Goal: Task Accomplishment & Management: Use online tool/utility

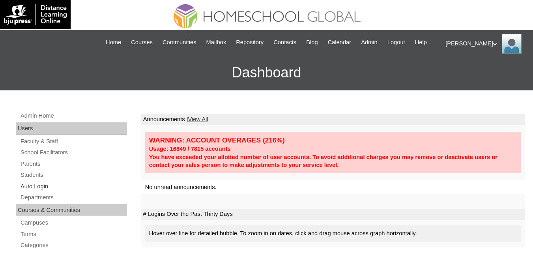
click at [34, 191] on link "Auto Login" at bounding box center [73, 186] width 107 height 10
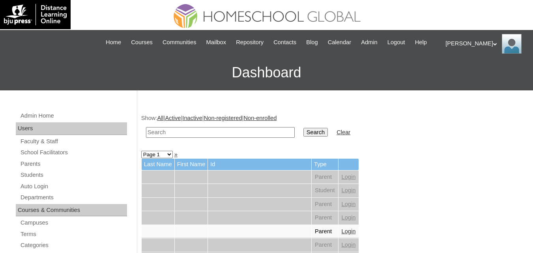
click at [212, 138] on input "text" at bounding box center [220, 132] width 149 height 11
type input "estabaya"
click at [303, 128] on input "Search" at bounding box center [315, 132] width 24 height 9
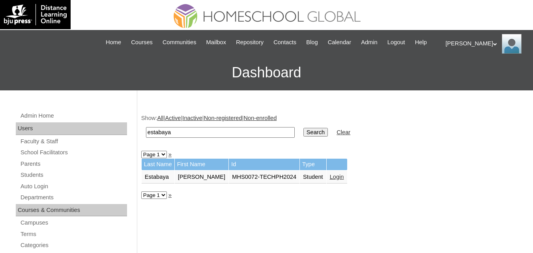
click at [326, 184] on td "Login" at bounding box center [336, 176] width 21 height 13
click at [330, 180] on link "Login" at bounding box center [337, 176] width 14 height 6
